Goal: Find specific page/section: Locate a particular part of the current website

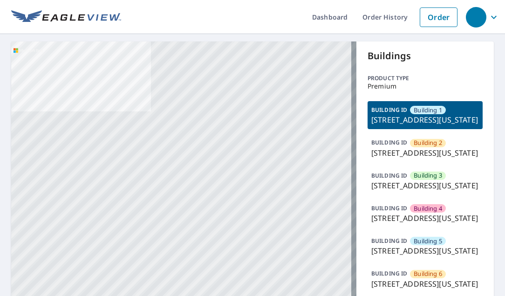
click at [384, 158] on p "[STREET_ADDRESS][US_STATE]" at bounding box center [425, 152] width 108 height 11
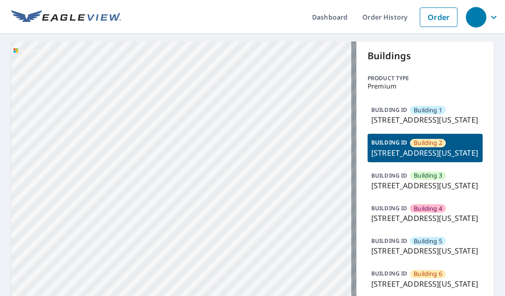
drag, startPoint x: 194, startPoint y: 178, endPoint x: 205, endPoint y: 163, distance: 19.0
click at [378, 191] on p "[STREET_ADDRESS][US_STATE]" at bounding box center [425, 185] width 108 height 11
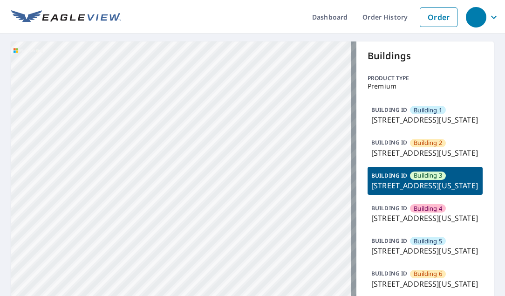
click at [396, 125] on p "[STREET_ADDRESS][US_STATE]" at bounding box center [425, 119] width 108 height 11
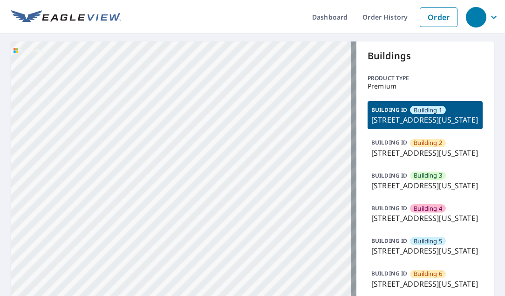
drag, startPoint x: 170, startPoint y: 150, endPoint x: 201, endPoint y: 141, distance: 33.2
drag, startPoint x: 221, startPoint y: 130, endPoint x: 266, endPoint y: 105, distance: 51.3
drag, startPoint x: 234, startPoint y: 143, endPoint x: 268, endPoint y: 99, distance: 55.2
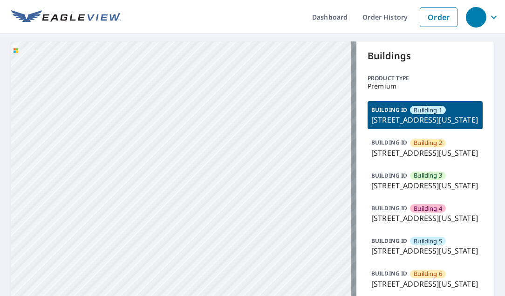
drag, startPoint x: 162, startPoint y: 194, endPoint x: 162, endPoint y: 136, distance: 57.3
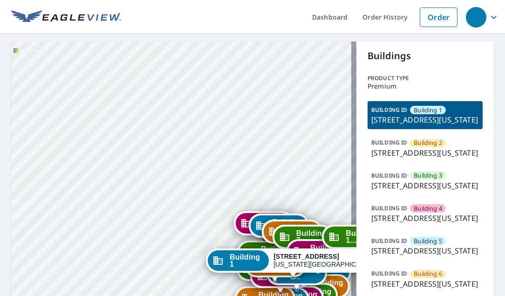
drag, startPoint x: 201, startPoint y: 177, endPoint x: 140, endPoint y: 157, distance: 63.6
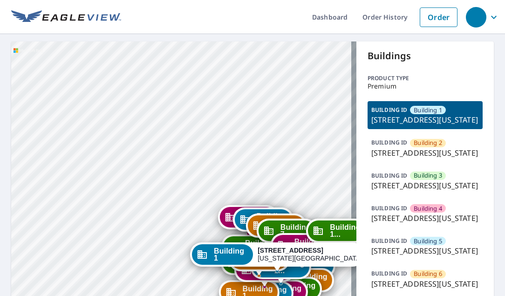
drag, startPoint x: 191, startPoint y: 191, endPoint x: 169, endPoint y: 131, distance: 63.9
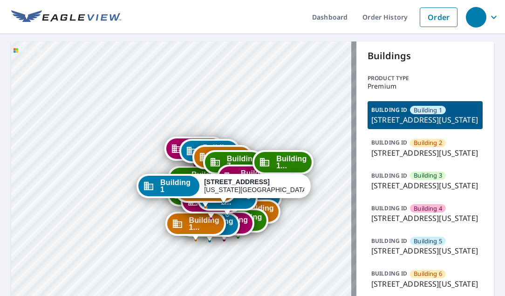
drag, startPoint x: 188, startPoint y: 176, endPoint x: 157, endPoint y: 167, distance: 31.5
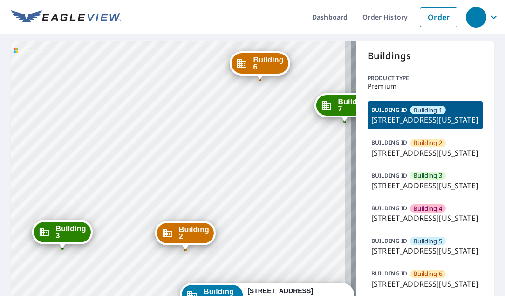
drag, startPoint x: 253, startPoint y: 169, endPoint x: 187, endPoint y: 158, distance: 67.0
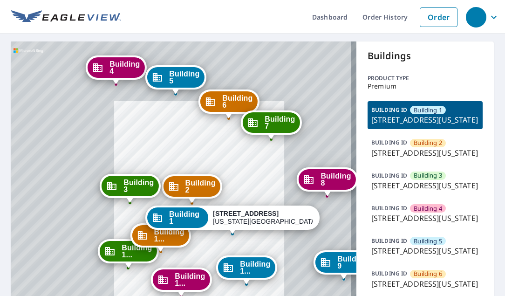
drag, startPoint x: 236, startPoint y: 175, endPoint x: 210, endPoint y: 162, distance: 29.2
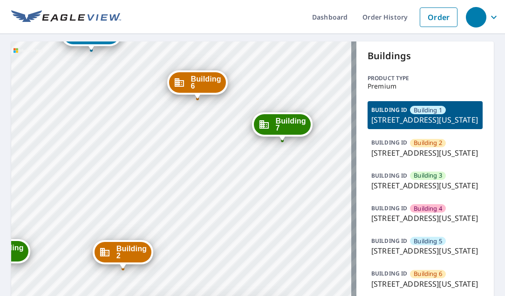
drag, startPoint x: 198, startPoint y: 144, endPoint x: 202, endPoint y: 174, distance: 29.6
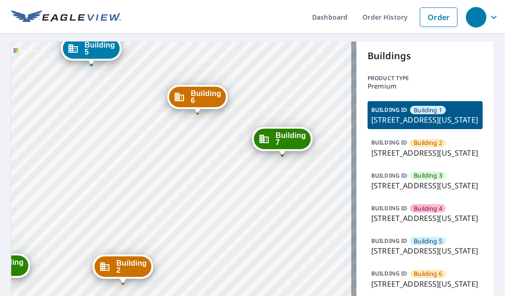
drag, startPoint x: 203, startPoint y: 167, endPoint x: 203, endPoint y: 180, distance: 13.5
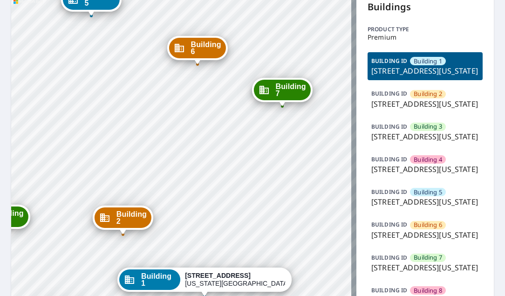
scroll to position [93, 0]
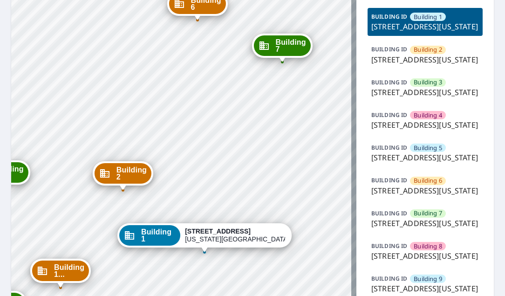
click at [431, 199] on div "BUILDING [GEOGRAPHIC_DATA] [GEOGRAPHIC_DATA][STREET_ADDRESS][US_STATE]" at bounding box center [425, 185] width 115 height 28
